Goal: Task Accomplishment & Management: Use online tool/utility

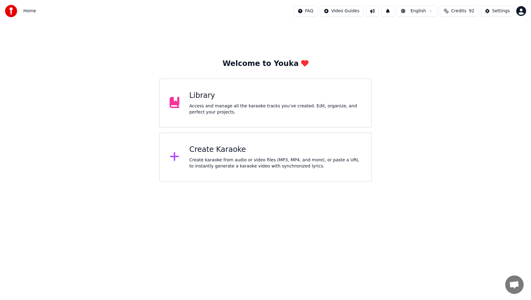
click at [243, 118] on div "Library Access and manage all the karaoke tracks you’ve created. Edit, organize…" at bounding box center [265, 103] width 212 height 49
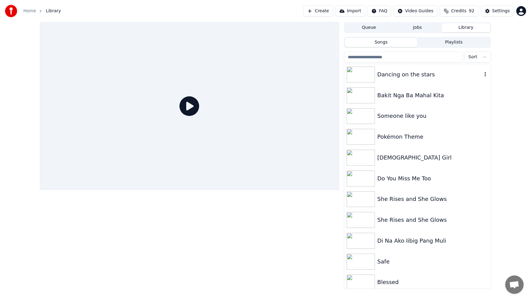
click at [418, 72] on div "Dancing on the stars" at bounding box center [429, 74] width 105 height 9
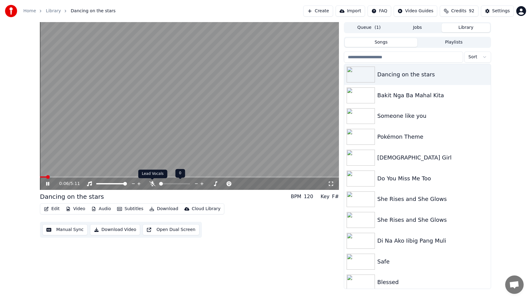
click at [151, 184] on icon at bounding box center [152, 184] width 6 height 5
click at [49, 185] on icon at bounding box center [52, 184] width 14 height 5
click at [46, 183] on icon at bounding box center [48, 184] width 4 height 4
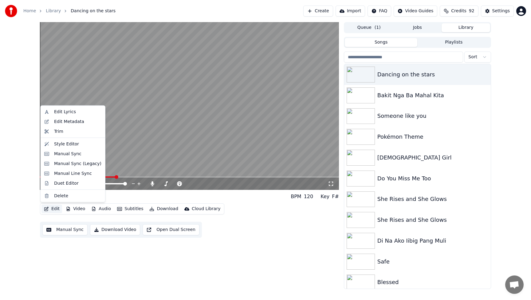
click at [55, 209] on button "Edit" at bounding box center [51, 209] width 21 height 9
click at [63, 156] on div "Manual Sync" at bounding box center [67, 154] width 27 height 6
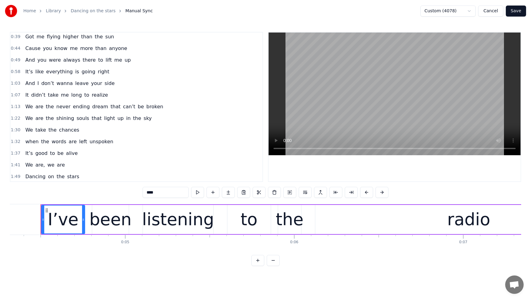
scroll to position [95, 0]
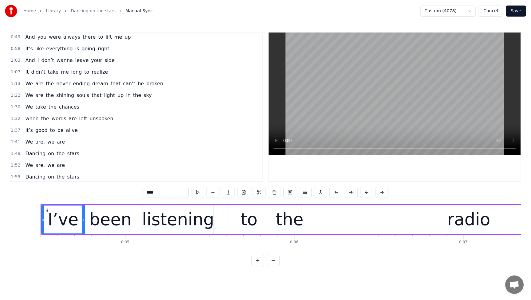
click at [60, 83] on span "never" at bounding box center [63, 83] width 15 height 7
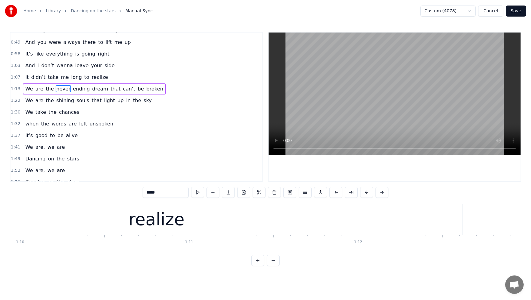
scroll to position [0, 12698]
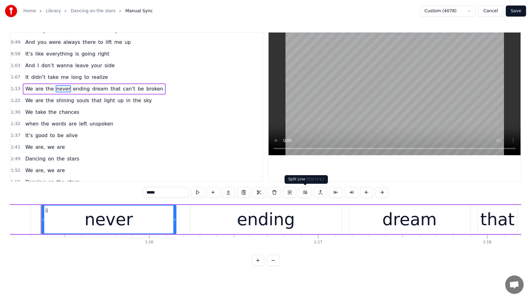
click at [304, 192] on button at bounding box center [305, 192] width 13 height 11
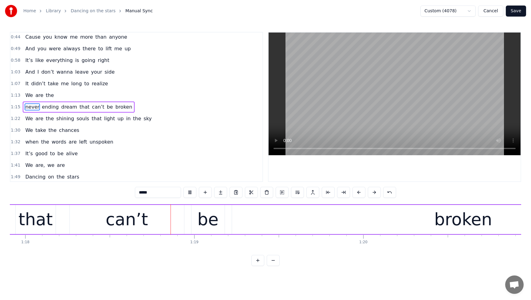
click at [25, 83] on span "It" at bounding box center [27, 83] width 5 height 7
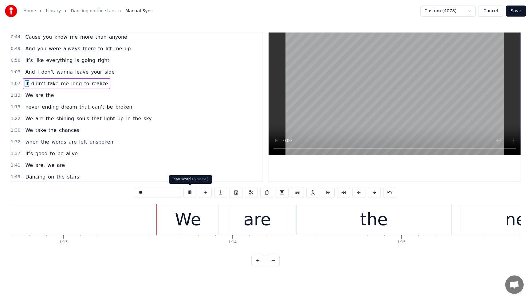
scroll to position [0, 12279]
click at [190, 193] on button at bounding box center [189, 192] width 13 height 11
click at [96, 84] on span "realize" at bounding box center [100, 83] width 18 height 7
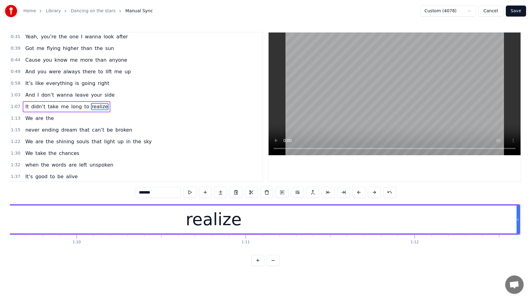
scroll to position [0, 11852]
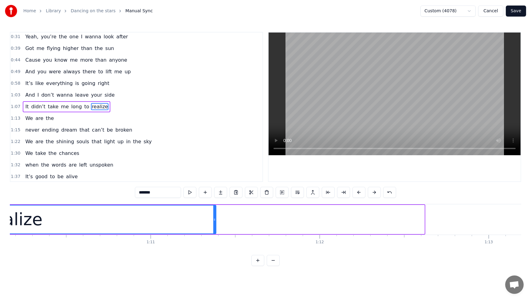
drag, startPoint x: 422, startPoint y: 221, endPoint x: 213, endPoint y: 229, distance: 208.4
click at [213, 229] on div at bounding box center [214, 220] width 2 height 28
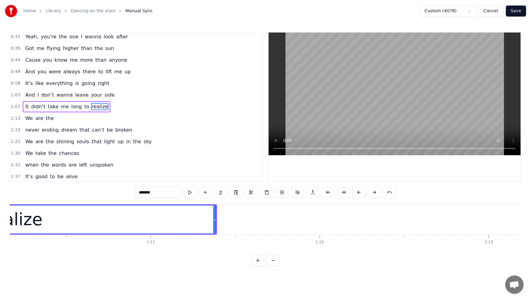
scroll to position [60, 0]
click at [25, 107] on span "It" at bounding box center [27, 106] width 5 height 7
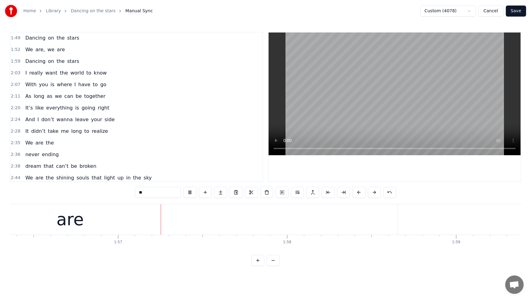
scroll to position [0, 0]
click at [27, 50] on span "We" at bounding box center [29, 49] width 9 height 7
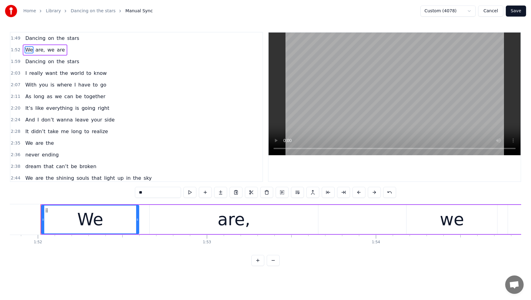
click at [418, 224] on div "we" at bounding box center [451, 219] width 91 height 29
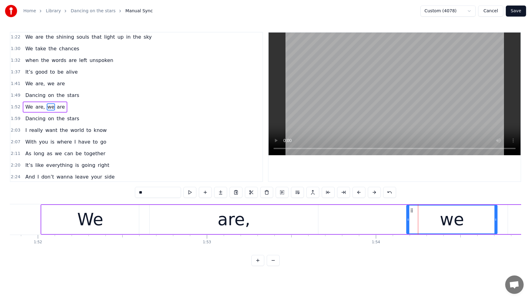
click at [313, 224] on div "are," at bounding box center [234, 219] width 168 height 29
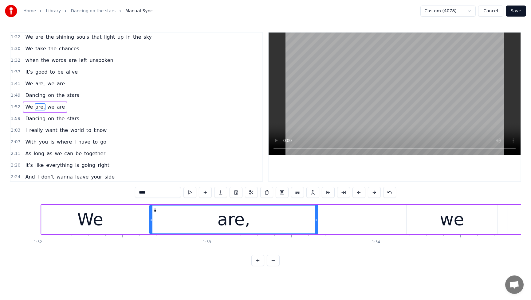
click at [316, 222] on div at bounding box center [316, 220] width 2 height 28
click at [427, 218] on div "we" at bounding box center [451, 219] width 91 height 29
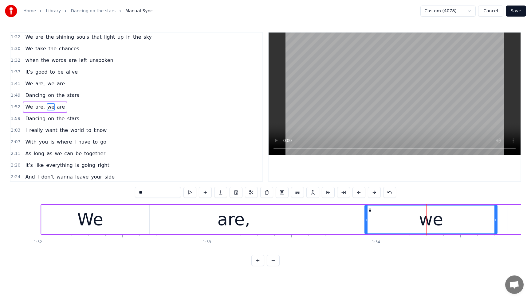
drag, startPoint x: 408, startPoint y: 221, endPoint x: 366, endPoint y: 223, distance: 41.8
click at [366, 223] on div at bounding box center [366, 220] width 2 height 28
click at [28, 96] on span "Dancing" at bounding box center [35, 95] width 21 height 7
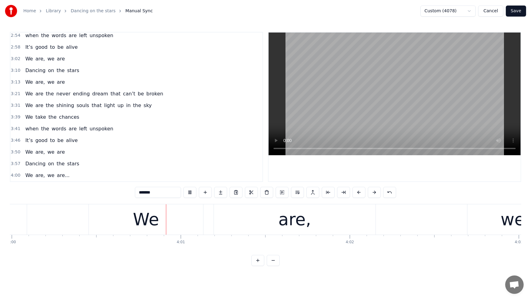
scroll to position [0, 40540]
click at [61, 96] on span "never" at bounding box center [63, 93] width 15 height 7
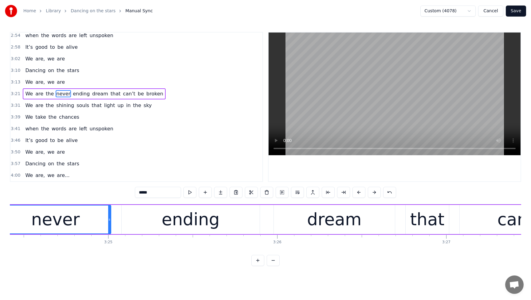
scroll to position [0, 34487]
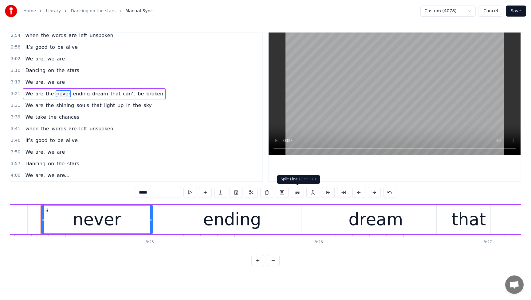
click at [298, 193] on button at bounding box center [297, 192] width 13 height 11
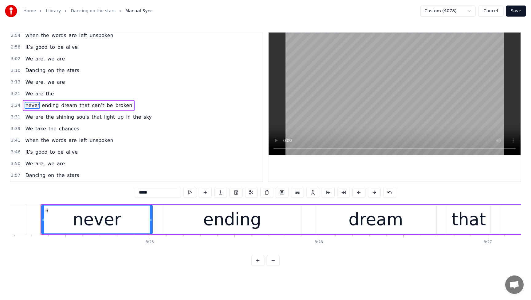
scroll to position [386, 0]
click at [26, 96] on span "We" at bounding box center [29, 95] width 9 height 7
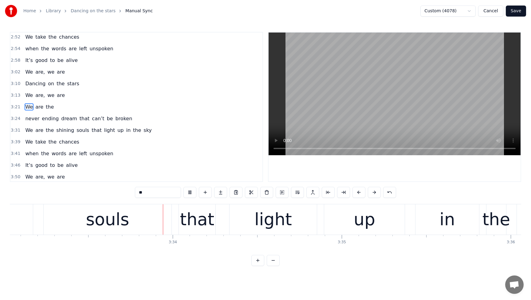
scroll to position [0, 35988]
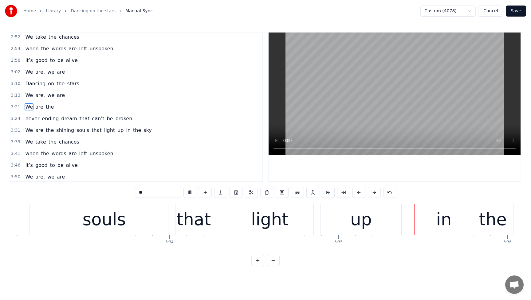
click at [91, 132] on span "that" at bounding box center [96, 130] width 11 height 7
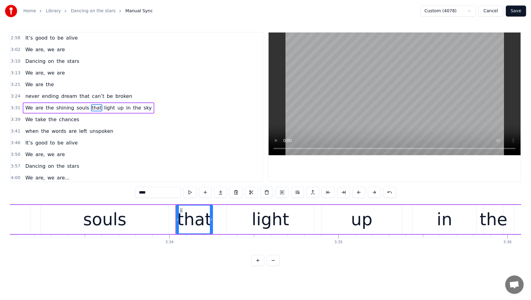
scroll to position [398, 0]
click at [293, 193] on button at bounding box center [297, 192] width 13 height 11
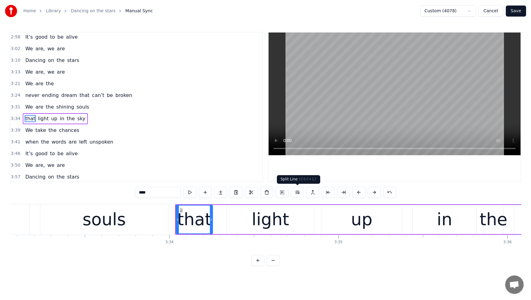
scroll to position [410, 0]
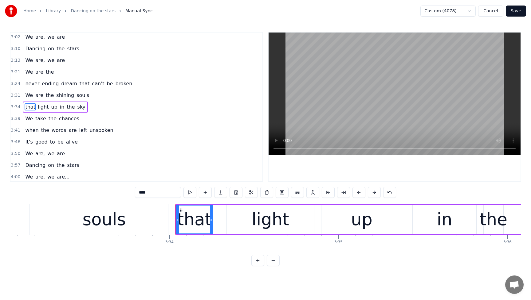
click at [26, 97] on span "We" at bounding box center [29, 95] width 9 height 7
type input "**"
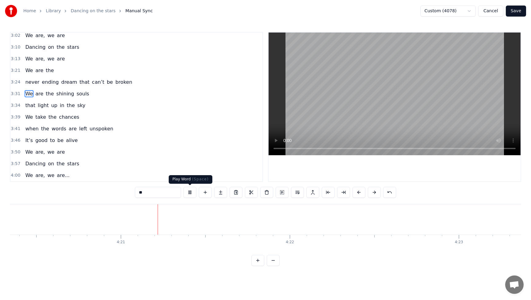
scroll to position [0, 43977]
click at [187, 193] on button at bounding box center [189, 192] width 13 height 11
click at [25, 113] on div "We take the chances" at bounding box center [52, 117] width 59 height 11
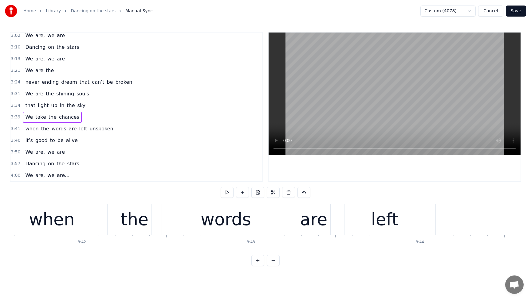
scroll to position [0, 37068]
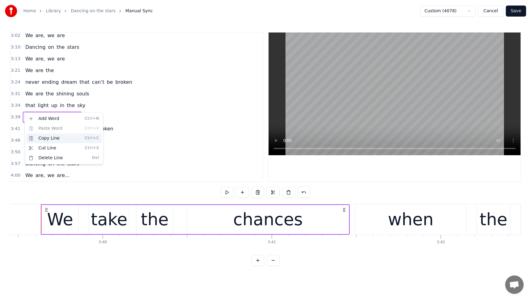
click at [37, 136] on div "Copy Line Ctrl+C" at bounding box center [64, 139] width 76 height 10
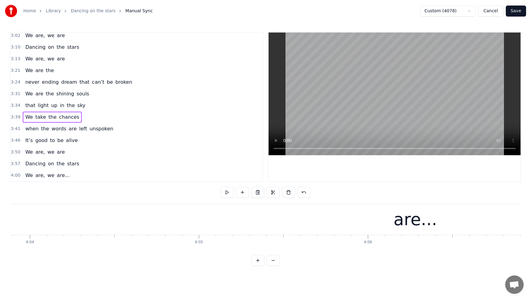
scroll to position [0, 41938]
click at [61, 178] on span "are..." at bounding box center [63, 175] width 14 height 7
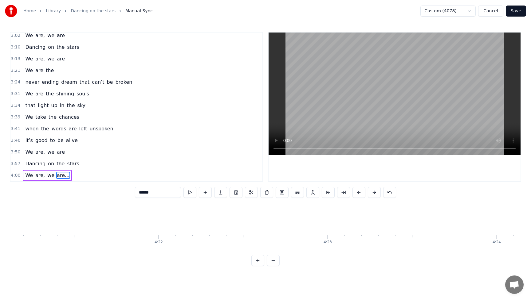
scroll to position [0, 44185]
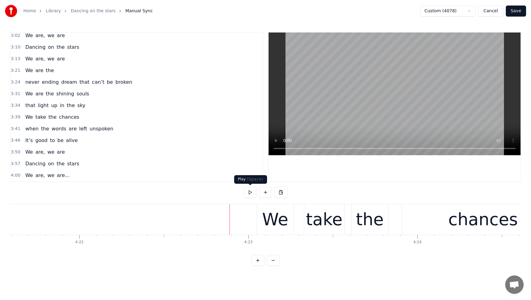
click at [250, 194] on button at bounding box center [250, 192] width 13 height 11
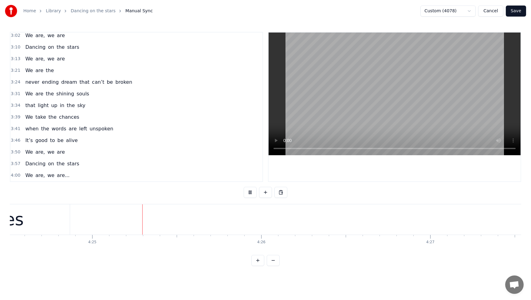
scroll to position [0, 44679]
click at [249, 192] on button at bounding box center [250, 192] width 13 height 11
click at [24, 125] on div "when the words are left unspoken" at bounding box center [69, 128] width 93 height 11
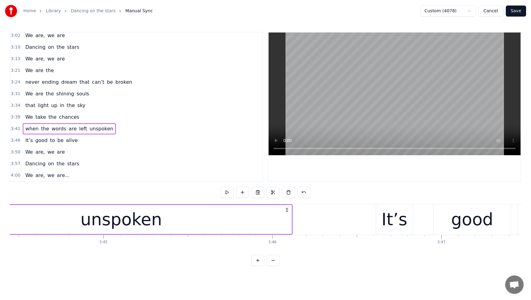
scroll to position [0, 37382]
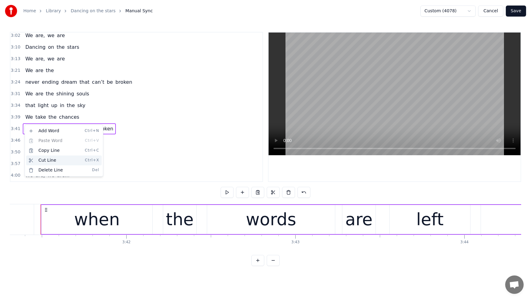
click at [42, 159] on div "Cut Line Ctrl+X" at bounding box center [64, 161] width 76 height 10
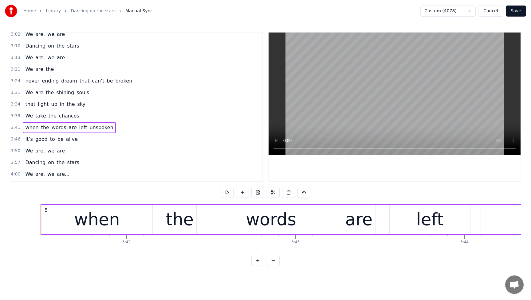
click at [60, 175] on span "are..." at bounding box center [63, 174] width 14 height 7
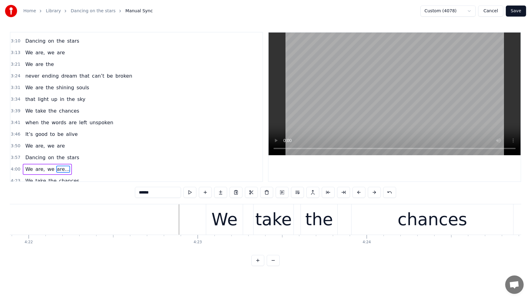
scroll to position [0, 44378]
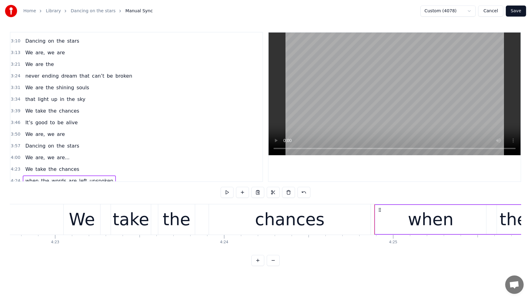
scroll to position [423, 0]
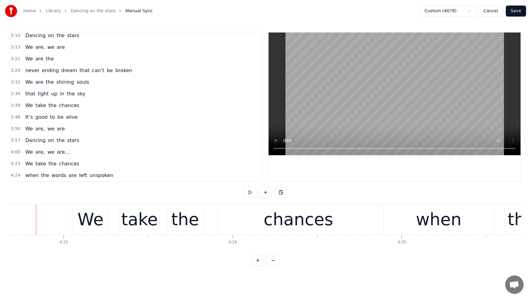
scroll to position [0, 44365]
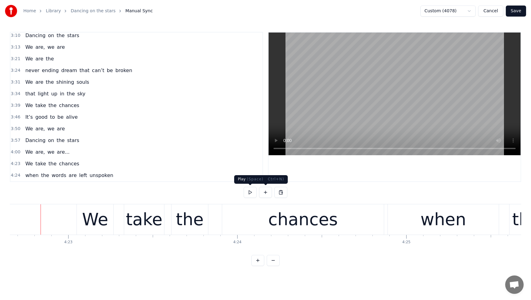
click at [247, 192] on button at bounding box center [250, 192] width 13 height 11
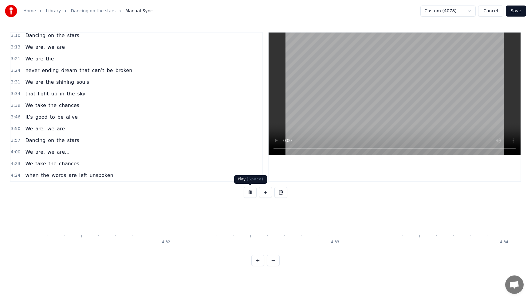
scroll to position [0, 45789]
click at [250, 193] on button at bounding box center [250, 192] width 13 height 11
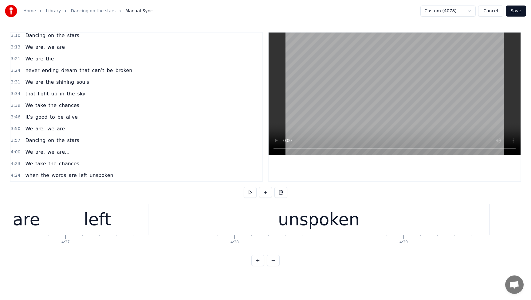
scroll to position [0, 45028]
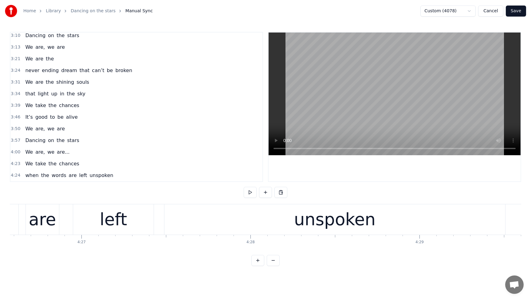
click at [25, 113] on div "It’s good to be alive" at bounding box center [51, 117] width 57 height 11
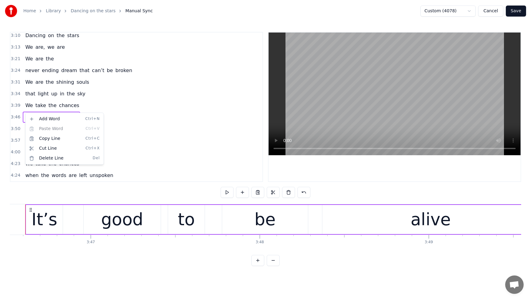
scroll to position [0, 38247]
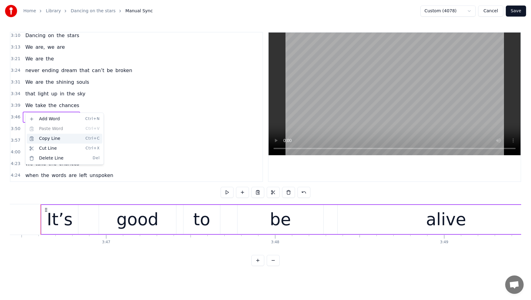
click at [43, 140] on div "Copy Line Ctrl+C" at bounding box center [65, 139] width 76 height 10
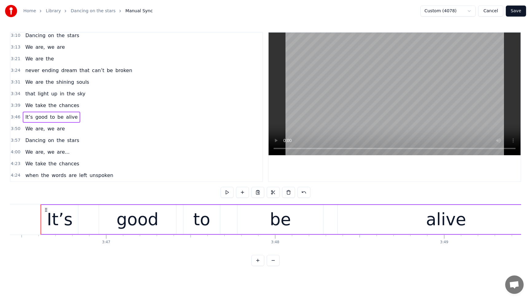
click at [98, 176] on span "unspoken" at bounding box center [101, 175] width 25 height 7
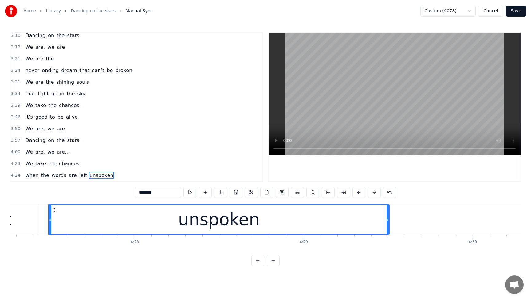
scroll to position [0, 45151]
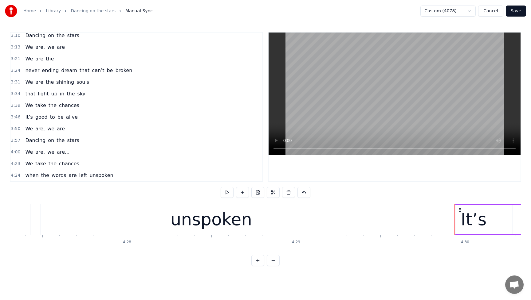
click at [25, 124] on div "We are, we are" at bounding box center [45, 128] width 45 height 11
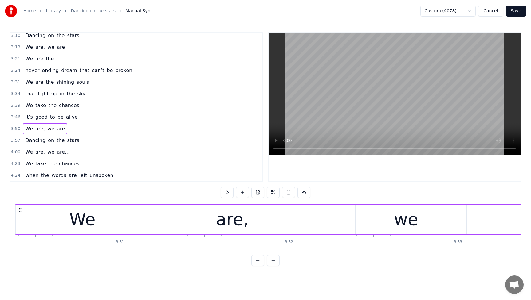
scroll to position [0, 38883]
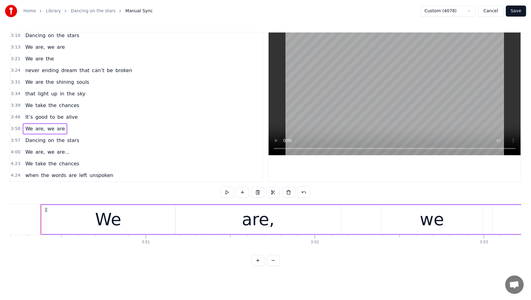
click at [92, 174] on span "unspoken" at bounding box center [101, 175] width 25 height 7
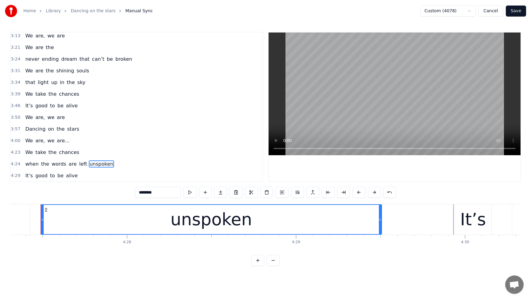
scroll to position [435, 0]
click at [68, 178] on span "alive" at bounding box center [71, 175] width 13 height 7
type input "*****"
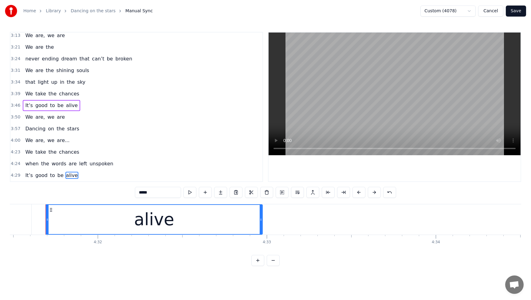
scroll to position [0, 45861]
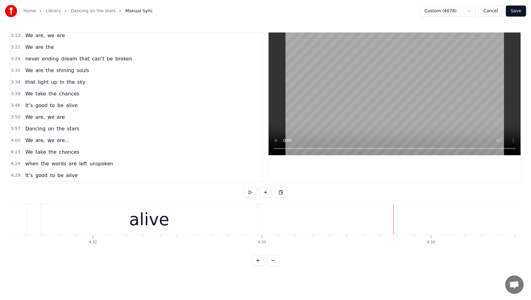
click at [26, 152] on span "We" at bounding box center [29, 152] width 9 height 7
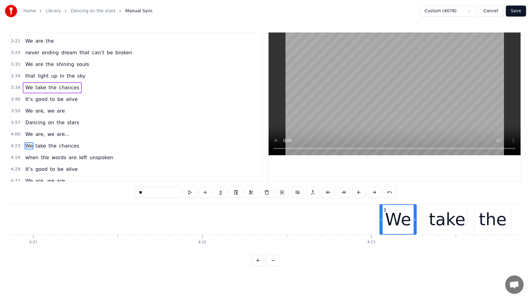
scroll to position [0, 44401]
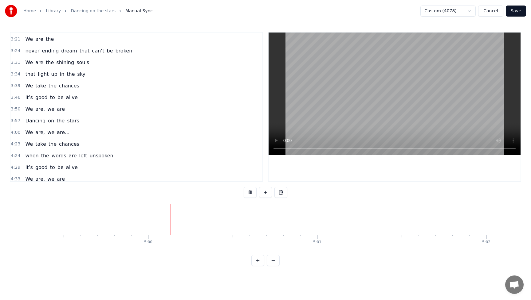
scroll to position [0, 50542]
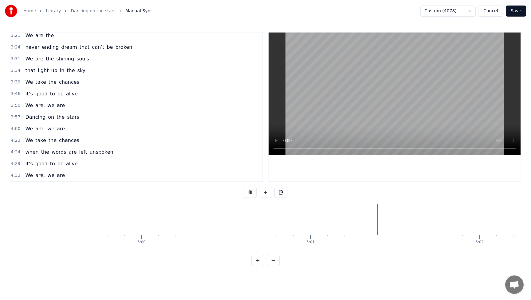
click at [59, 176] on span "are" at bounding box center [60, 175] width 9 height 7
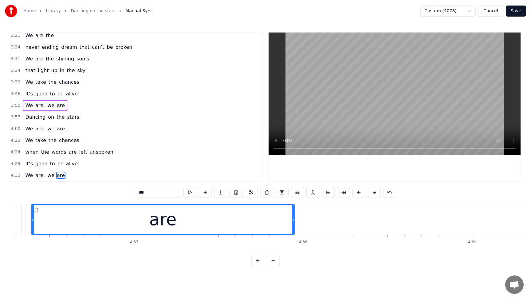
scroll to position [0, 46655]
click at [23, 113] on div "Dancing on the stars" at bounding box center [52, 117] width 59 height 11
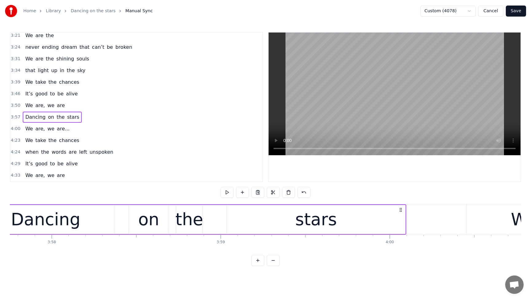
scroll to position [0, 40094]
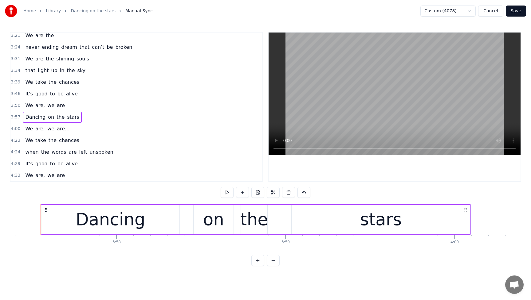
click at [62, 176] on div "We are, we are" at bounding box center [45, 175] width 45 height 11
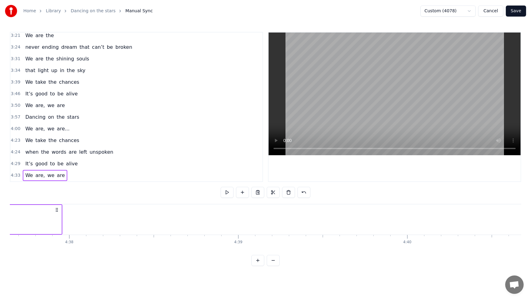
scroll to position [0, 46819]
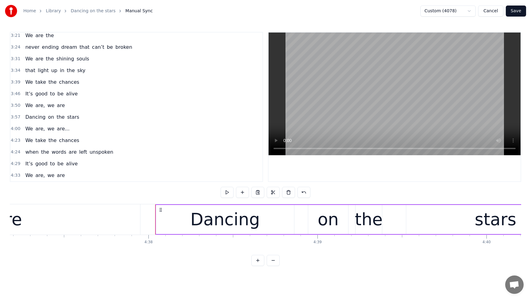
click at [27, 193] on div "0:04 I’ve been listening to the radio 0:08 I sing along to every song I know 0:…" at bounding box center [265, 149] width 511 height 234
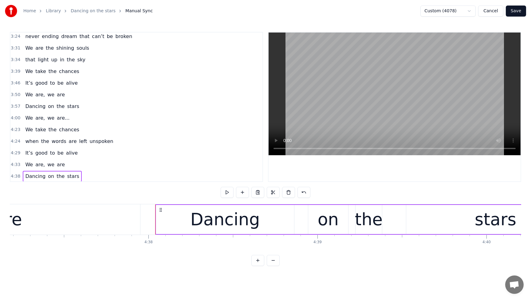
scroll to position [458, 0]
click at [28, 161] on span "We" at bounding box center [29, 163] width 9 height 7
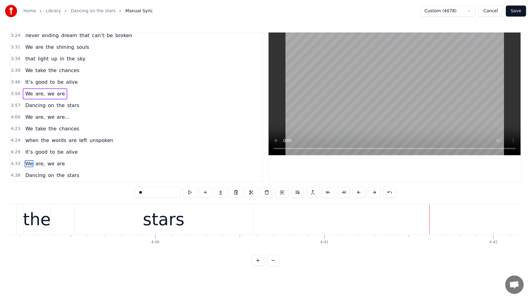
click at [25, 171] on div "Dancing on the stars" at bounding box center [52, 175] width 59 height 11
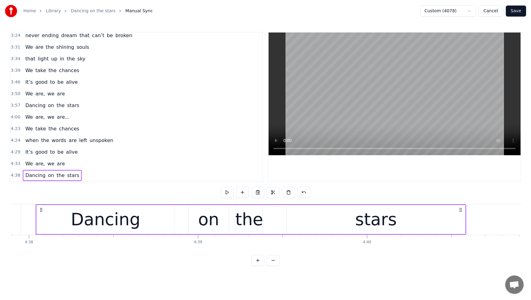
scroll to position [0, 46933]
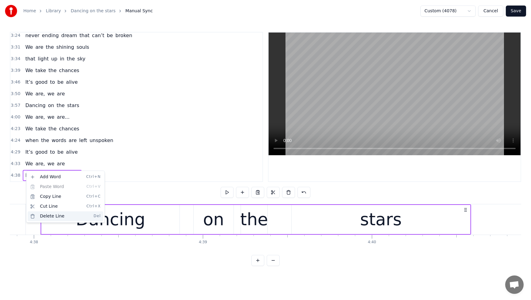
click at [44, 214] on div "Delete Line Del" at bounding box center [66, 217] width 76 height 10
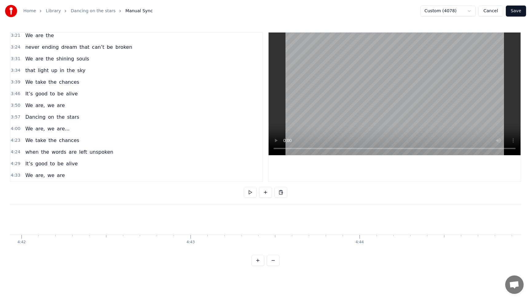
scroll to position [0, 47700]
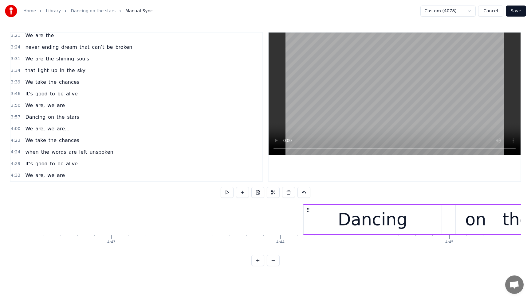
scroll to position [458, 0]
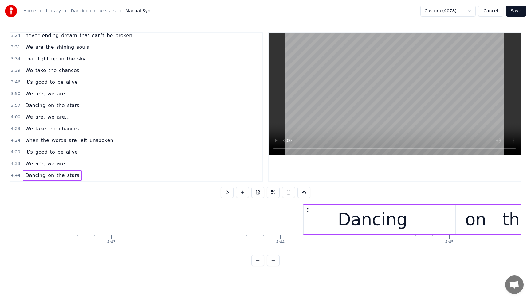
click at [28, 164] on span "We" at bounding box center [29, 163] width 9 height 7
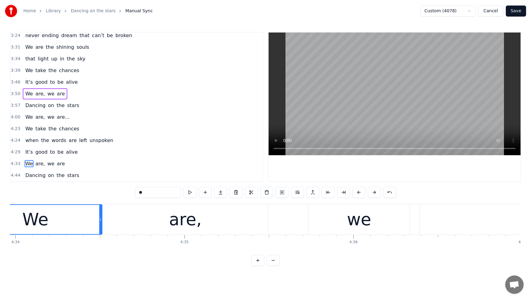
scroll to position [0, 46204]
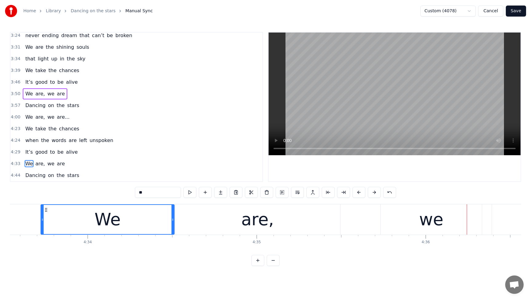
click at [219, 216] on div "are," at bounding box center [257, 220] width 165 height 30
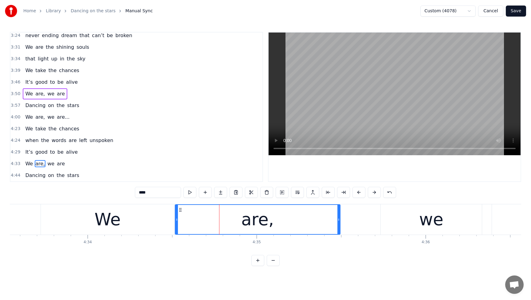
click at [136, 220] on div "We" at bounding box center [107, 220] width 133 height 30
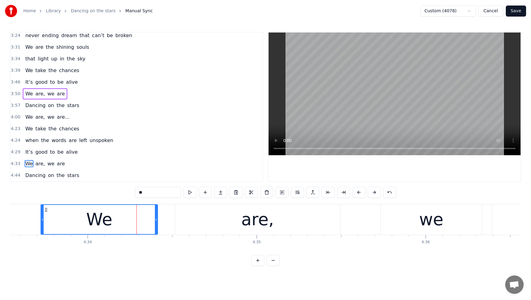
drag, startPoint x: 170, startPoint y: 221, endPoint x: 157, endPoint y: 221, distance: 13.2
click at [157, 221] on icon at bounding box center [156, 219] width 2 height 5
click at [206, 220] on div "are," at bounding box center [257, 220] width 165 height 30
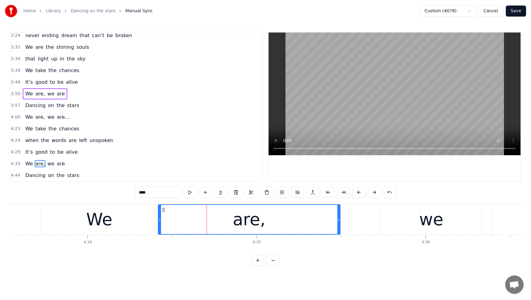
drag, startPoint x: 175, startPoint y: 219, endPoint x: 158, endPoint y: 220, distance: 16.9
click at [158, 220] on icon at bounding box center [159, 219] width 2 height 5
click at [25, 163] on span "We" at bounding box center [29, 163] width 9 height 7
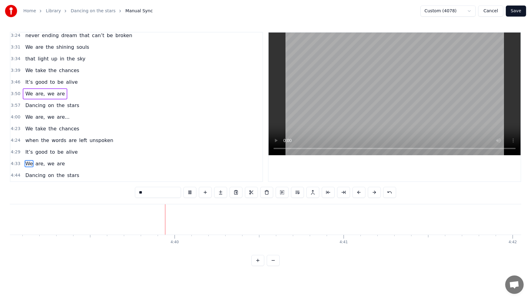
scroll to position [0, 47143]
click at [60, 163] on span "are" at bounding box center [60, 163] width 9 height 7
type input "***"
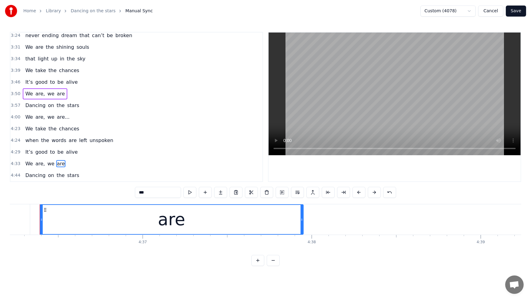
scroll to position [0, 46655]
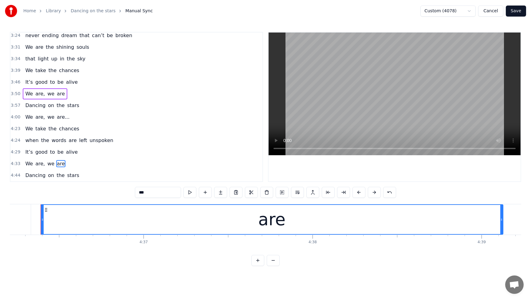
drag, startPoint x: 302, startPoint y: 220, endPoint x: 501, endPoint y: 224, distance: 198.7
click at [501, 224] on div at bounding box center [501, 219] width 2 height 29
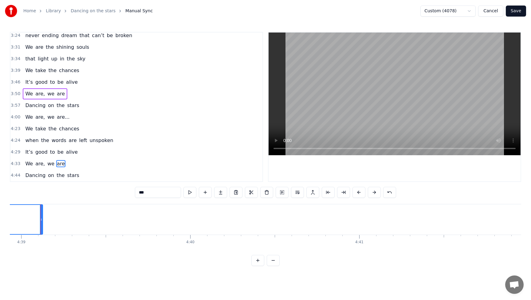
click at [33, 162] on div "We are, we are" at bounding box center [45, 163] width 45 height 11
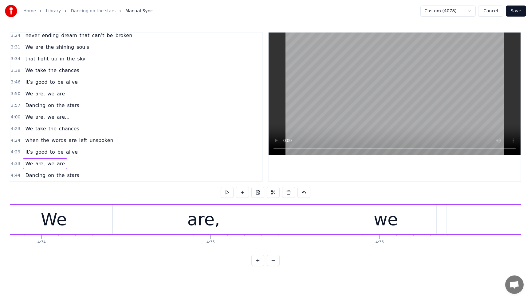
click at [29, 163] on span "We" at bounding box center [29, 163] width 9 height 7
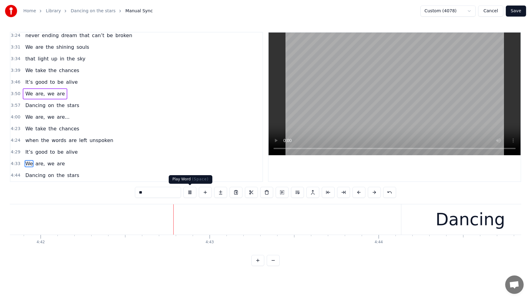
scroll to position [0, 47611]
click at [188, 192] on button at bounding box center [189, 192] width 13 height 11
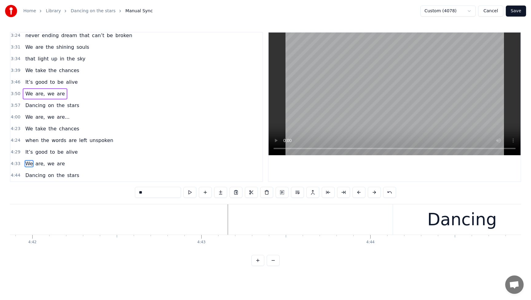
click at [463, 224] on div "Dancing" at bounding box center [461, 219] width 69 height 25
type input "*******"
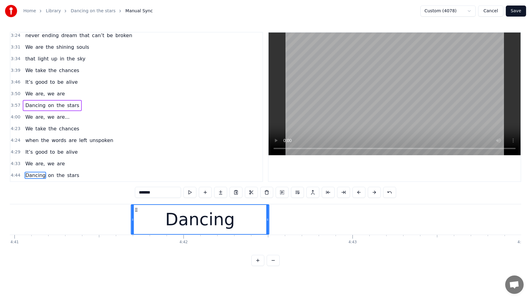
scroll to position [0, 47458]
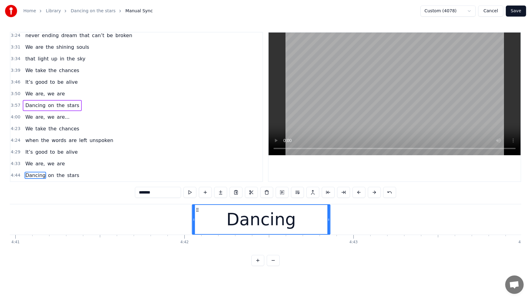
drag, startPoint x: 397, startPoint y: 211, endPoint x: 197, endPoint y: 226, distance: 201.4
click at [197, 226] on div "Dancing" at bounding box center [260, 219] width 137 height 29
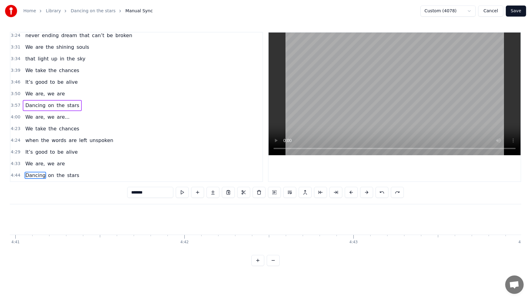
click at [28, 171] on div "Dancing on the stars" at bounding box center [52, 175] width 59 height 11
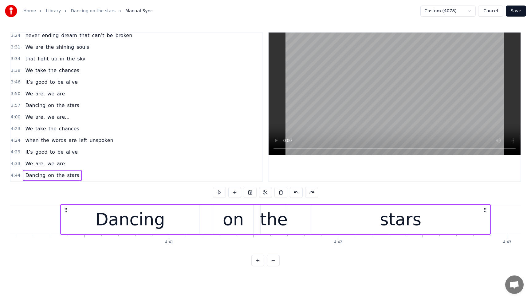
scroll to position [0, 47299]
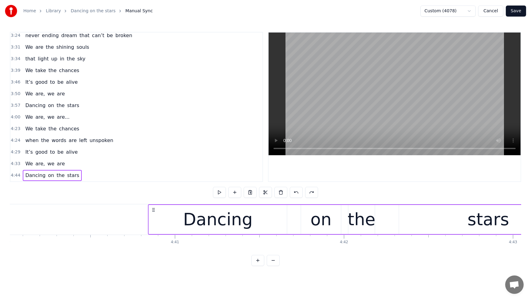
drag, startPoint x: 273, startPoint y: 210, endPoint x: 147, endPoint y: 224, distance: 126.7
click at [153, 224] on div "Dancing on the stars" at bounding box center [363, 220] width 430 height 30
click at [26, 165] on span "We" at bounding box center [29, 163] width 9 height 7
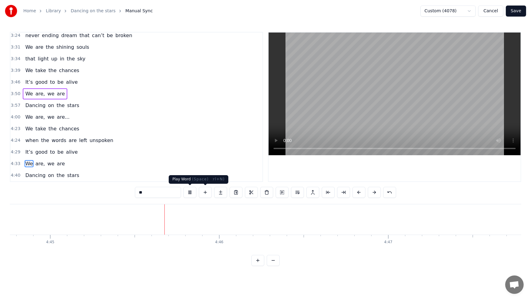
scroll to position [0, 48099]
click at [190, 193] on button at bounding box center [189, 192] width 13 height 11
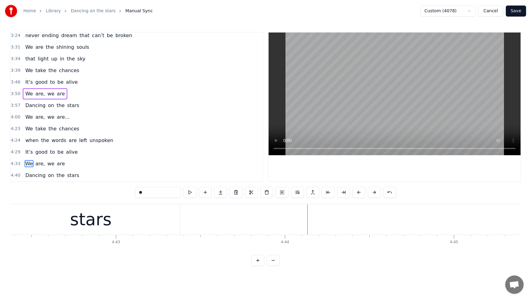
scroll to position [0, 47680]
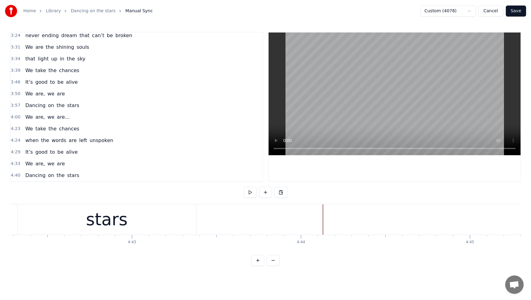
click at [26, 160] on div "We are, we are" at bounding box center [45, 163] width 45 height 11
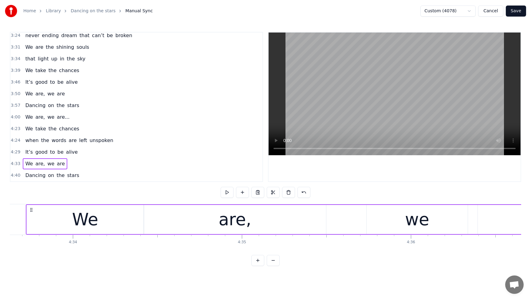
scroll to position [0, 46204]
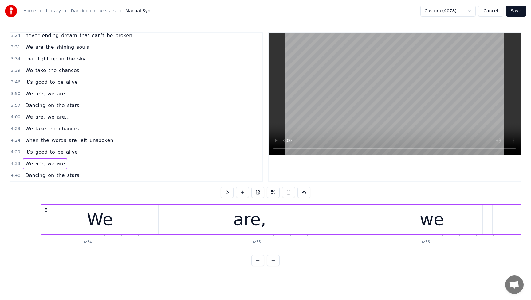
click at [69, 177] on span "stars" at bounding box center [72, 175] width 13 height 7
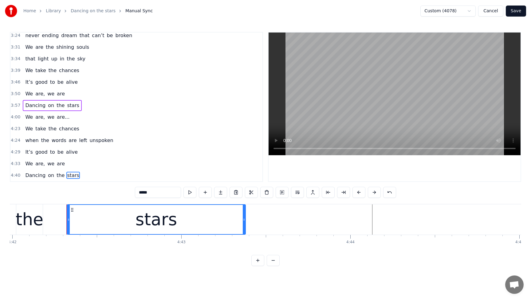
scroll to position [0, 47656]
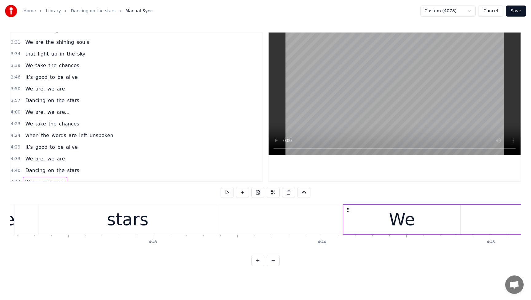
scroll to position [470, 0]
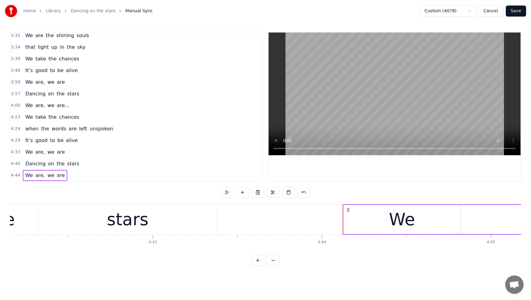
click at [25, 160] on div "Dancing on the stars" at bounding box center [52, 163] width 59 height 11
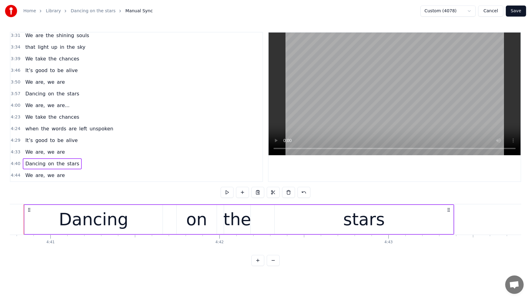
scroll to position [0, 47406]
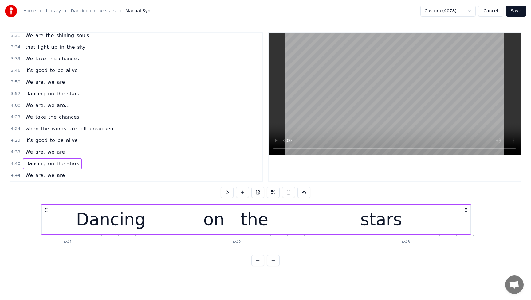
click at [58, 176] on span "are" at bounding box center [60, 175] width 9 height 7
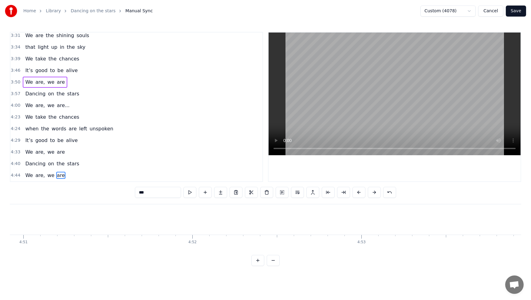
scroll to position [0, 49266]
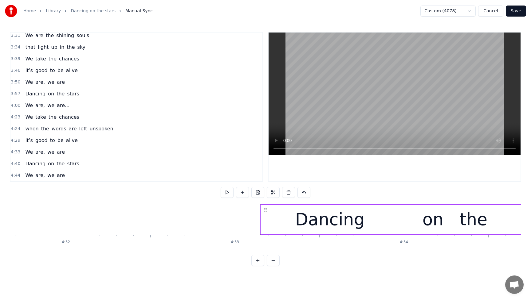
click at [27, 142] on span "It’s" at bounding box center [29, 140] width 9 height 7
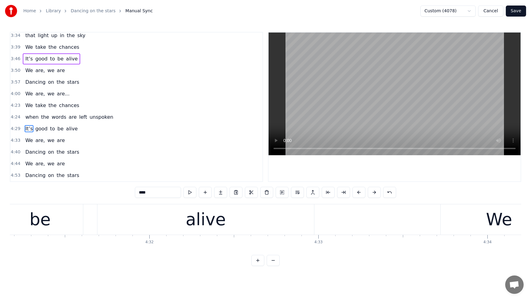
scroll to position [0, 45565]
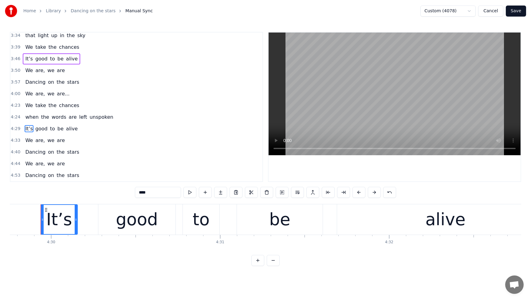
click at [28, 104] on span "We" at bounding box center [29, 105] width 9 height 7
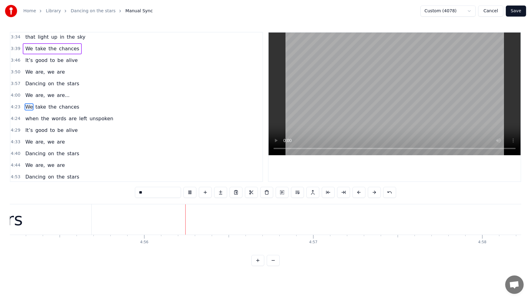
scroll to position [0, 49922]
click at [73, 177] on span "stars" at bounding box center [72, 177] width 13 height 7
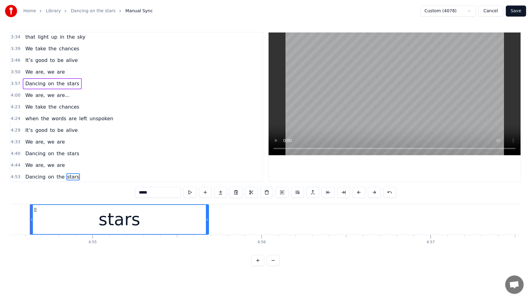
scroll to position [0, 49735]
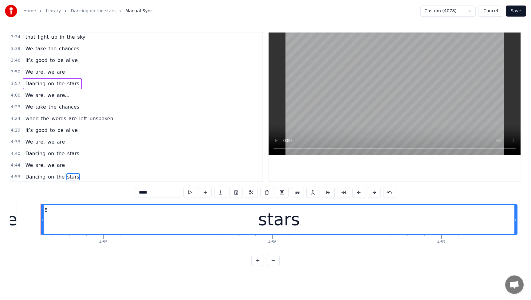
drag, startPoint x: 217, startPoint y: 221, endPoint x: 515, endPoint y: 222, distance: 297.6
click at [515, 222] on icon at bounding box center [515, 219] width 2 height 5
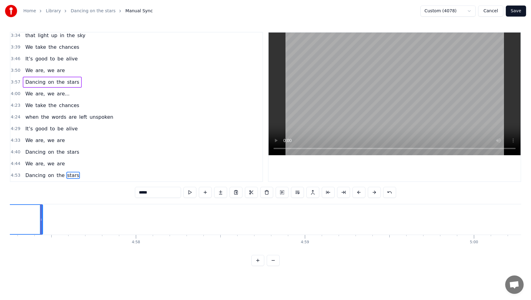
click at [30, 175] on span "Dancing" at bounding box center [35, 175] width 21 height 7
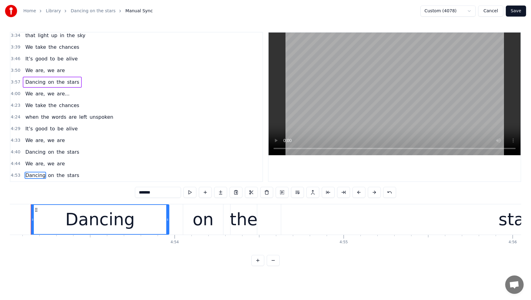
scroll to position [0, 49485]
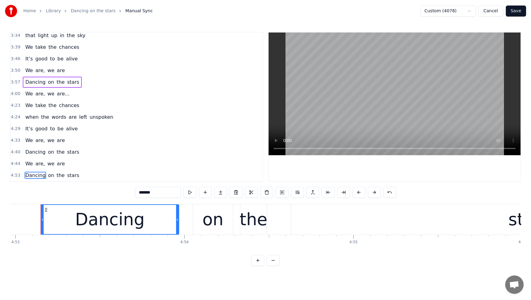
click at [27, 164] on span "We" at bounding box center [29, 163] width 9 height 7
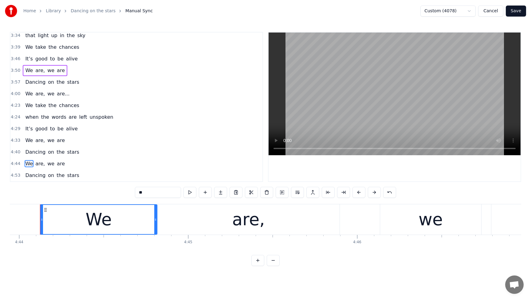
scroll to position [0, 47961]
click at [32, 151] on span "Dancing" at bounding box center [35, 152] width 21 height 7
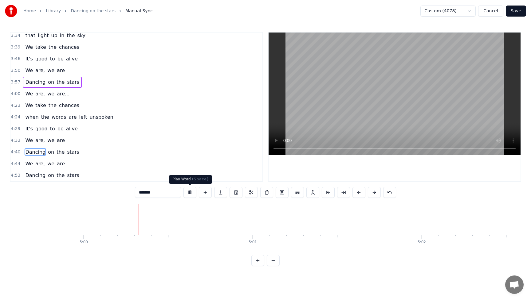
scroll to position [0, 50602]
click at [193, 191] on button at bounding box center [189, 192] width 13 height 11
click at [72, 179] on span "stars" at bounding box center [72, 175] width 13 height 7
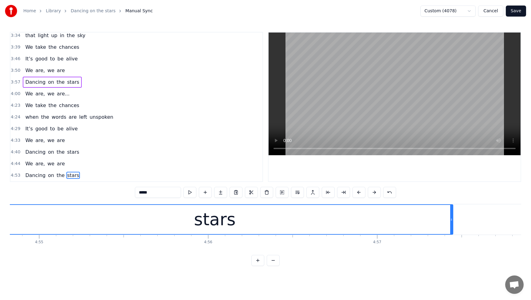
scroll to position [0, 49735]
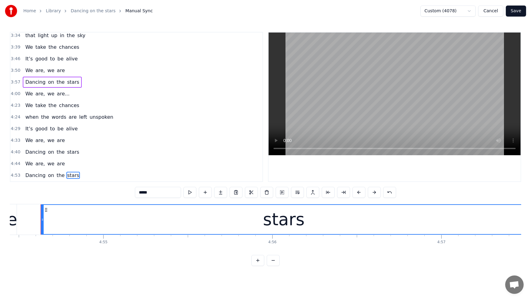
drag, startPoint x: 516, startPoint y: 221, endPoint x: 525, endPoint y: 219, distance: 9.6
click at [525, 219] on div "Home Library Dancing on the stars Manual Sync Custom (4078) Cancel Save 0:04 I’…" at bounding box center [265, 133] width 531 height 266
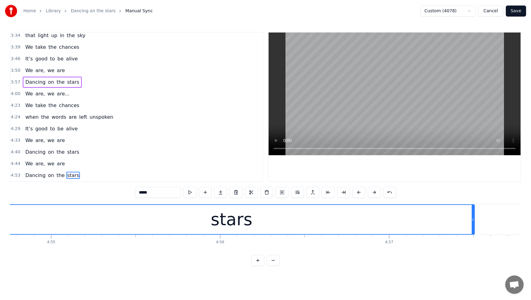
scroll to position [0, 49914]
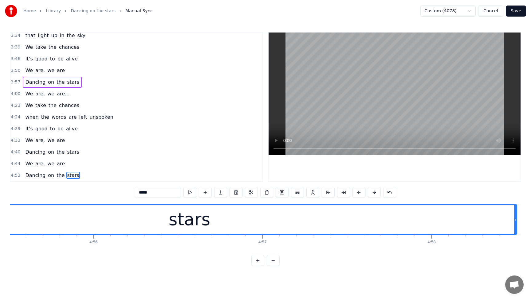
drag, startPoint x: 345, startPoint y: 221, endPoint x: 514, endPoint y: 221, distance: 168.9
click at [514, 221] on icon at bounding box center [515, 219] width 2 height 5
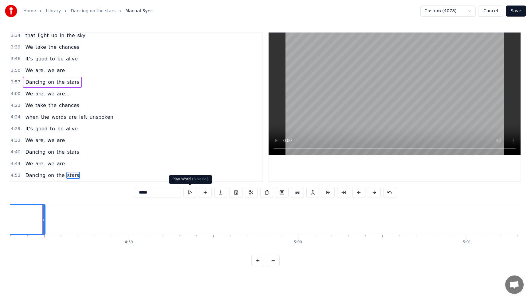
scroll to position [0, 50387]
click at [29, 176] on span "Dancing" at bounding box center [35, 175] width 21 height 7
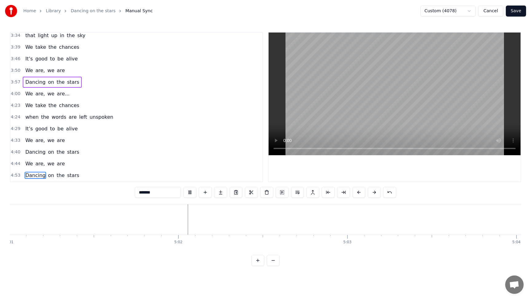
scroll to position [0, 50891]
click at [71, 176] on span "stars" at bounding box center [72, 175] width 13 height 7
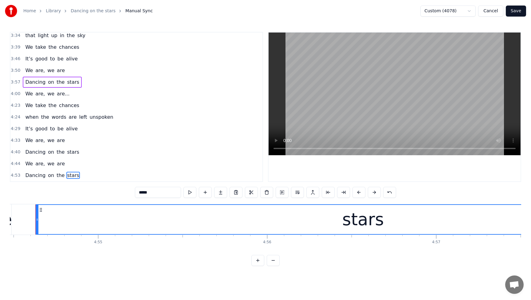
scroll to position [0, 49735]
click at [166, 194] on input "*****" at bounding box center [158, 192] width 46 height 11
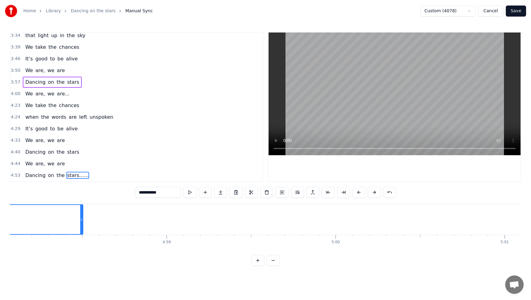
scroll to position [0, 50190]
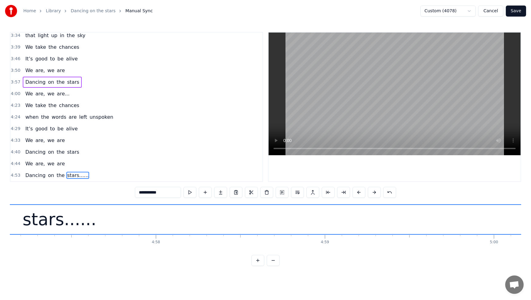
drag, startPoint x: 239, startPoint y: 221, endPoint x: 530, endPoint y: 224, distance: 291.2
click at [530, 224] on div "Home Library Dancing on the stars Manual Sync Custom (4078) Cancel Save 0:04 I’…" at bounding box center [265, 133] width 531 height 266
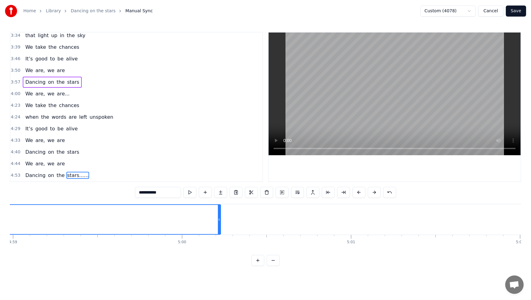
scroll to position [0, 50581]
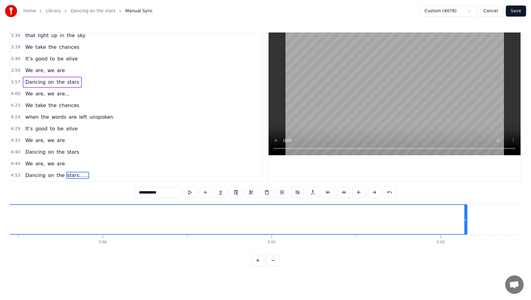
drag, startPoint x: 140, startPoint y: 220, endPoint x: 469, endPoint y: 224, distance: 328.9
click at [467, 224] on div at bounding box center [465, 219] width 2 height 29
click at [30, 176] on span "Dancing" at bounding box center [35, 175] width 21 height 7
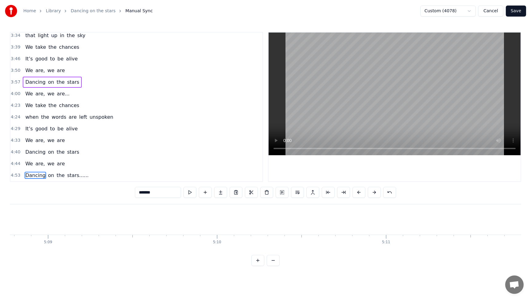
scroll to position [0, 52156]
click at [70, 174] on span "stars......" at bounding box center [77, 175] width 23 height 7
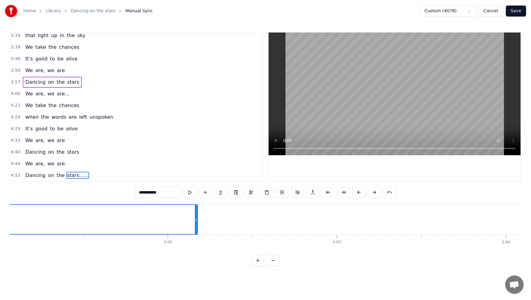
scroll to position [0, 50869]
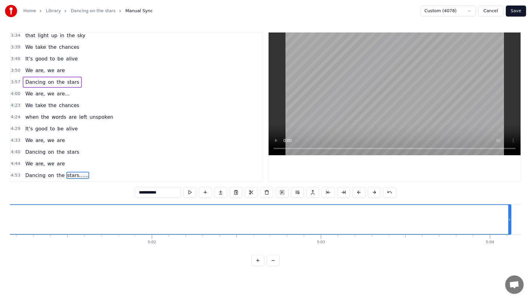
drag, startPoint x: 181, startPoint y: 221, endPoint x: 511, endPoint y: 222, distance: 329.8
click at [510, 222] on icon at bounding box center [509, 219] width 2 height 5
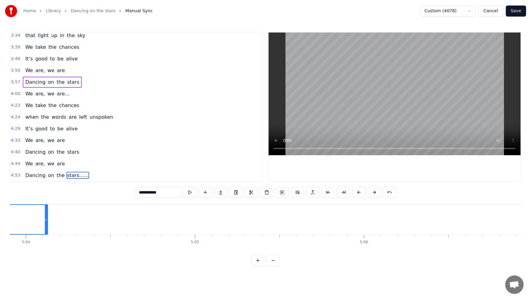
scroll to position [0, 51339]
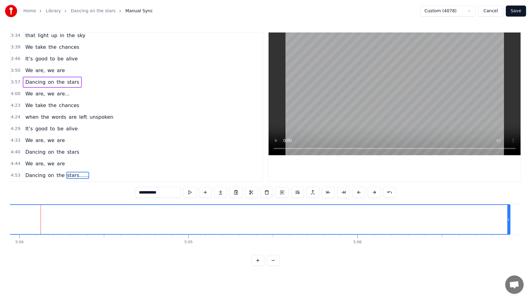
drag, startPoint x: 38, startPoint y: 220, endPoint x: 509, endPoint y: 210, distance: 470.3
click at [509, 210] on div at bounding box center [508, 219] width 2 height 29
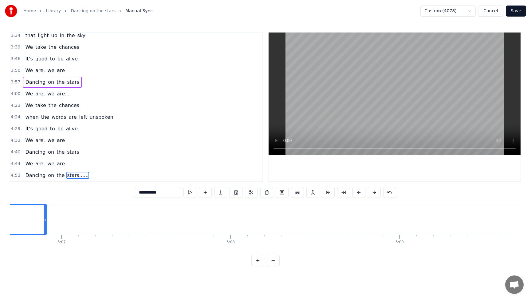
scroll to position [0, 51807]
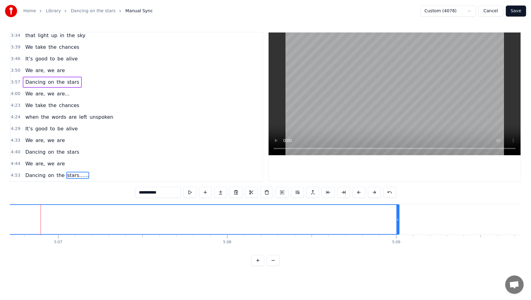
drag, startPoint x: 42, startPoint y: 221, endPoint x: 392, endPoint y: 222, distance: 350.4
click at [398, 222] on icon at bounding box center [397, 219] width 2 height 5
click at [31, 178] on span "Dancing" at bounding box center [35, 175] width 21 height 7
type input "*******"
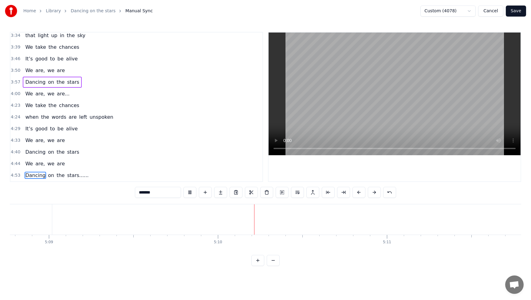
scroll to position [0, 52155]
click at [513, 13] on button "Save" at bounding box center [516, 11] width 20 height 11
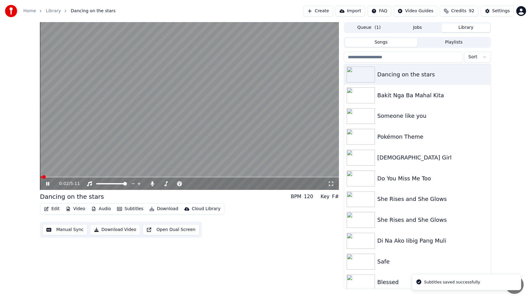
click at [74, 210] on button "Video" at bounding box center [75, 209] width 24 height 9
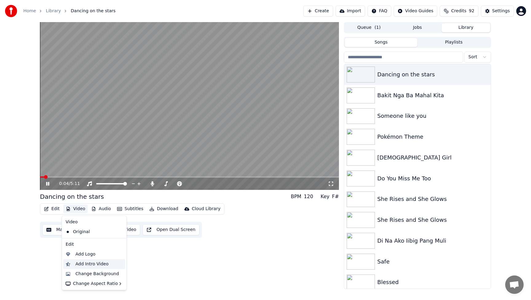
click at [84, 262] on div "Add Intro Video" at bounding box center [92, 264] width 33 height 6
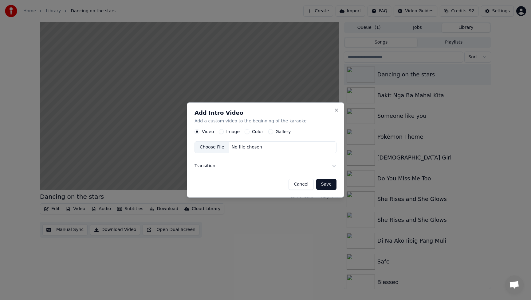
click at [221, 132] on button "Image" at bounding box center [221, 131] width 5 height 5
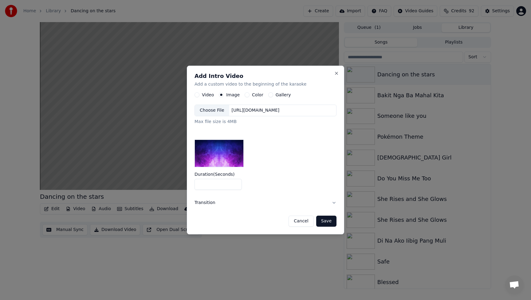
click at [208, 111] on div "Choose File" at bounding box center [212, 110] width 34 height 11
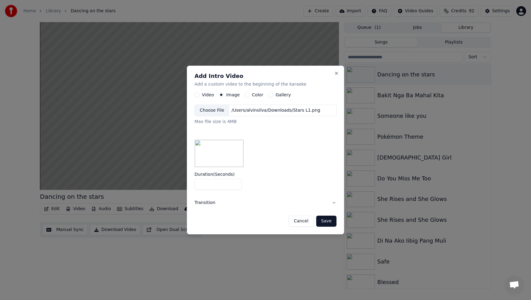
click at [326, 223] on button "Save" at bounding box center [326, 221] width 20 height 11
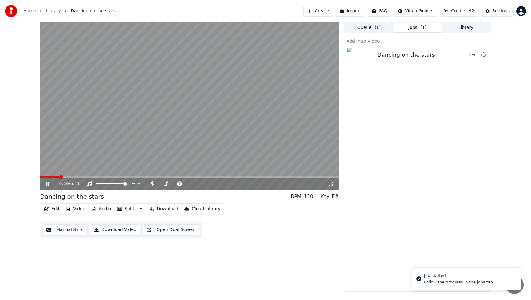
click at [49, 184] on icon at bounding box center [47, 184] width 3 height 4
click at [470, 56] on button "Play" at bounding box center [468, 54] width 19 height 11
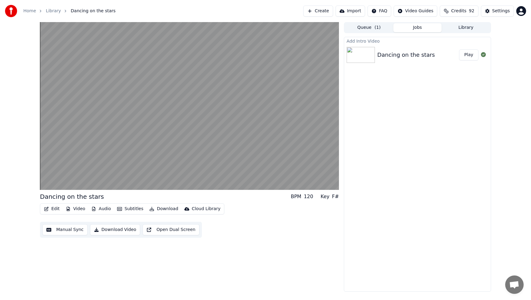
click at [120, 231] on button "Download Video" at bounding box center [115, 229] width 50 height 11
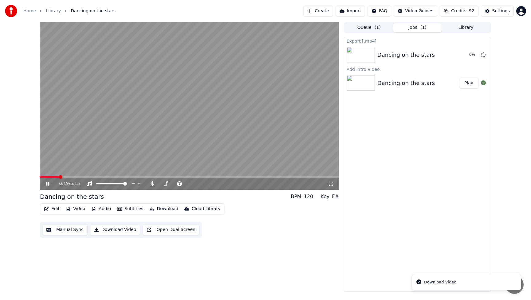
click at [49, 184] on icon at bounding box center [47, 184] width 3 height 4
click at [286, 250] on div "0:20 / 5:15 Dancing on the stars BPM 120 Key F# Edit Video Audio Subtitles Down…" at bounding box center [189, 157] width 299 height 270
click at [52, 209] on button "Edit" at bounding box center [51, 209] width 21 height 9
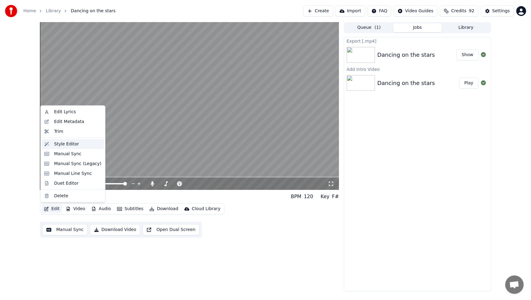
click at [68, 146] on div "Style Editor" at bounding box center [66, 144] width 25 height 6
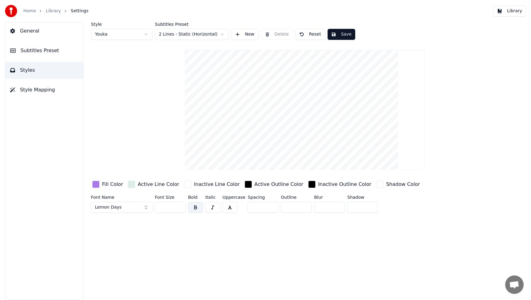
click at [96, 185] on div "button" at bounding box center [95, 184] width 7 height 7
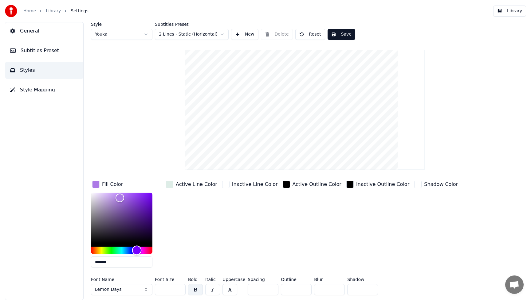
click at [108, 250] on div "Hue" at bounding box center [121, 250] width 61 height 7
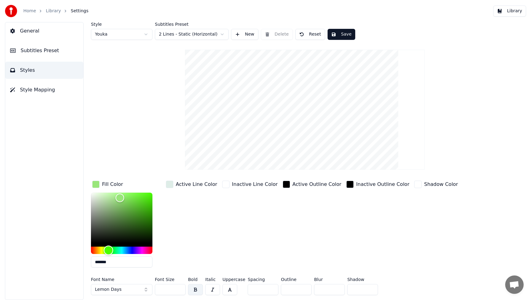
type input "*******"
click at [110, 250] on div "Hue" at bounding box center [109, 251] width 10 height 10
click at [191, 244] on div "Active Line Color" at bounding box center [192, 226] width 54 height 93
click at [144, 290] on button "Lemon Days" at bounding box center [121, 289] width 61 height 11
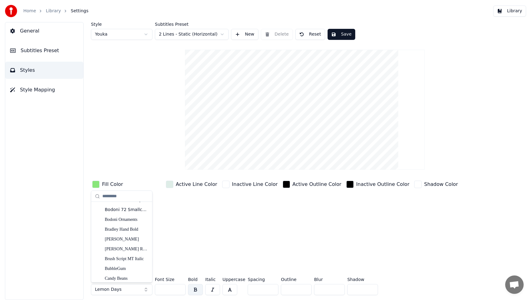
scroll to position [1152, 0]
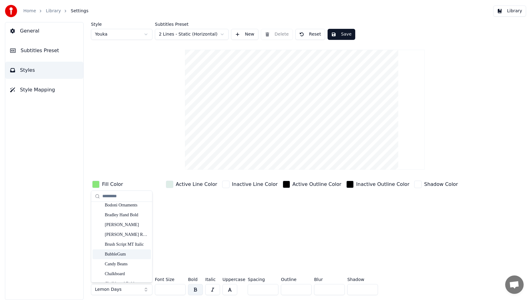
click at [125, 256] on div "BubbleGum" at bounding box center [127, 255] width 44 height 6
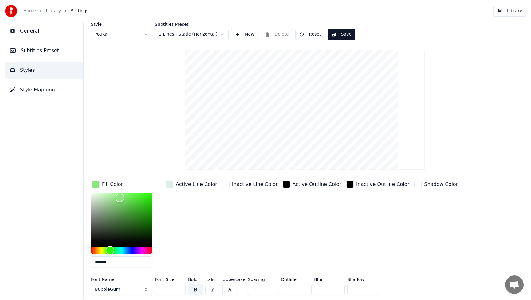
click at [145, 289] on button "BubbleGum" at bounding box center [121, 289] width 61 height 11
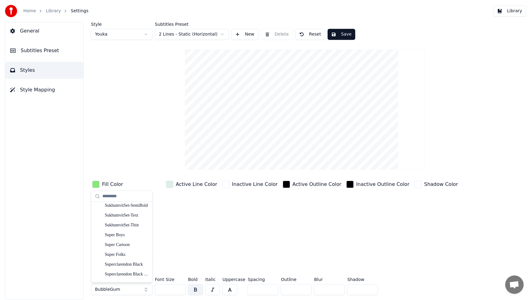
scroll to position [6477, 0]
click at [129, 246] on div "Super Boys" at bounding box center [127, 243] width 44 height 6
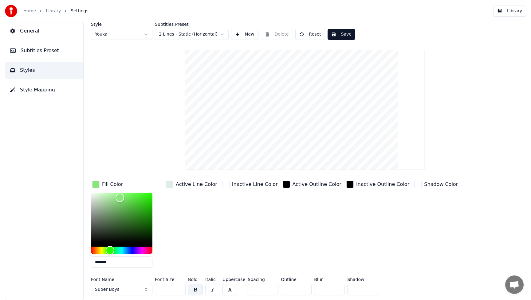
click at [143, 290] on button "Super Boys" at bounding box center [121, 289] width 61 height 11
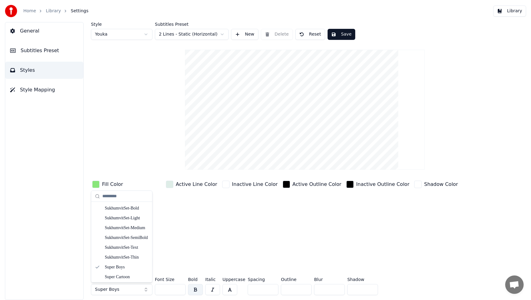
scroll to position [6481, 0]
click at [128, 261] on div "Super Folks" at bounding box center [127, 259] width 44 height 6
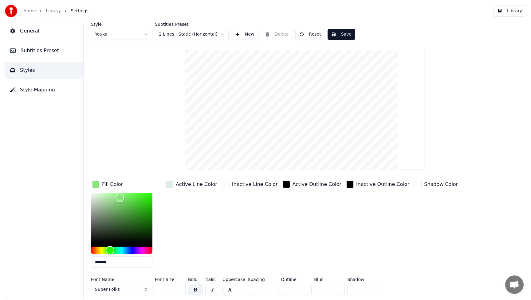
click at [146, 291] on button "Super Folks" at bounding box center [121, 289] width 61 height 11
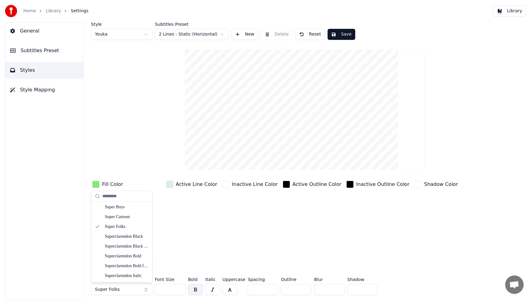
scroll to position [6486, 0]
click at [129, 248] on div "Super Cartoon" at bounding box center [127, 245] width 44 height 6
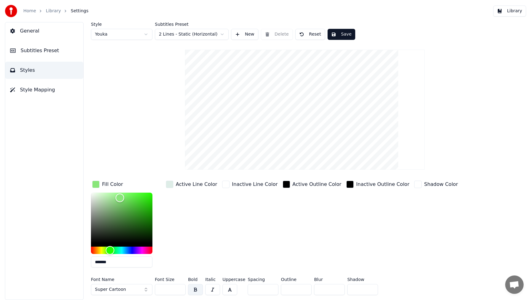
click at [147, 289] on button "Super Cartoon" at bounding box center [121, 289] width 61 height 11
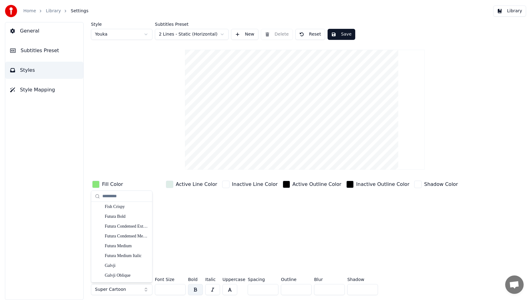
scroll to position [1773, 0]
click at [130, 262] on div "Fish Crispy" at bounding box center [127, 263] width 44 height 6
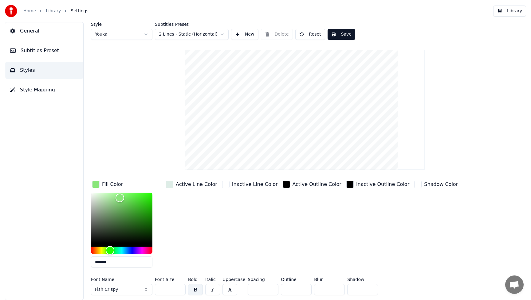
click at [346, 34] on button "Save" at bounding box center [341, 34] width 28 height 11
click at [522, 11] on button "Library" at bounding box center [509, 11] width 33 height 11
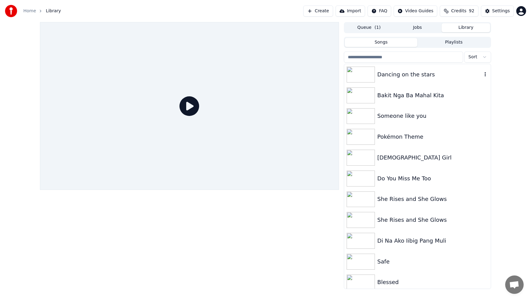
click at [399, 75] on div "Dancing on the stars" at bounding box center [429, 74] width 105 height 9
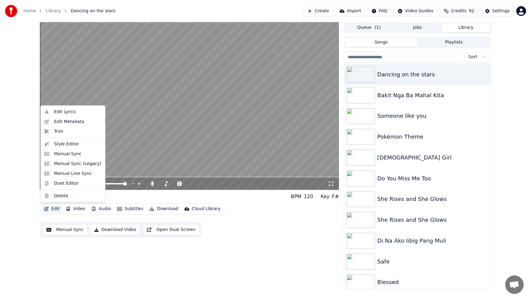
click at [57, 209] on button "Edit" at bounding box center [51, 209] width 21 height 9
click at [69, 146] on div "Style Editor" at bounding box center [66, 144] width 25 height 6
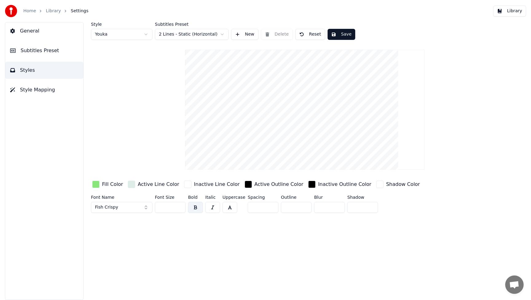
click at [100, 184] on div "Fill Color" at bounding box center [107, 185] width 33 height 10
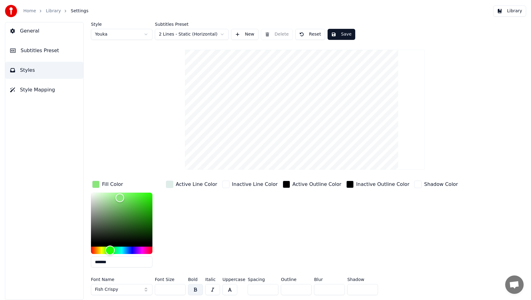
type input "*******"
click at [124, 249] on div "Hue" at bounding box center [121, 250] width 61 height 7
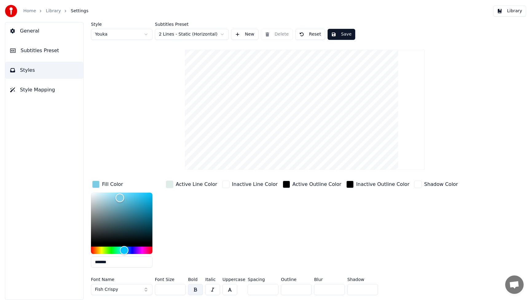
click at [345, 35] on button "Save" at bounding box center [341, 34] width 28 height 11
click at [516, 10] on button "Library" at bounding box center [509, 11] width 33 height 11
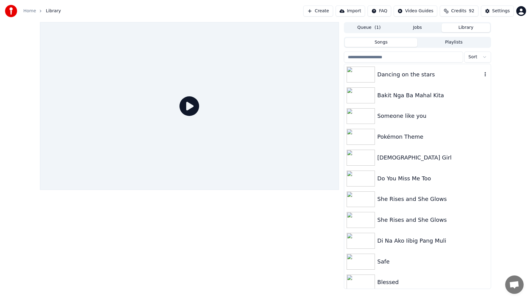
click at [405, 76] on div "Dancing on the stars" at bounding box center [429, 74] width 105 height 9
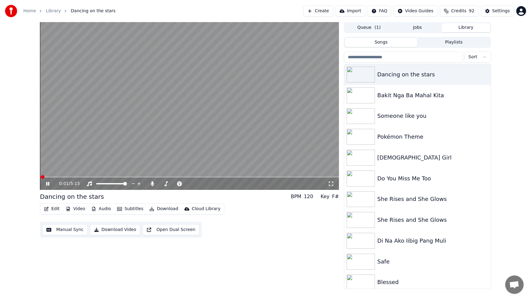
click at [52, 209] on button "Edit" at bounding box center [51, 209] width 21 height 9
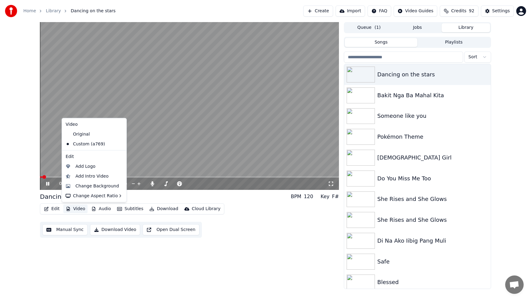
click at [76, 209] on button "Video" at bounding box center [75, 209] width 24 height 9
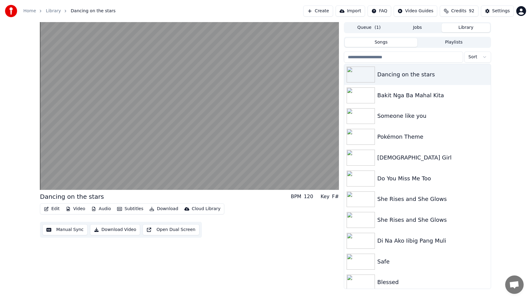
click at [77, 208] on button "Video" at bounding box center [75, 209] width 24 height 9
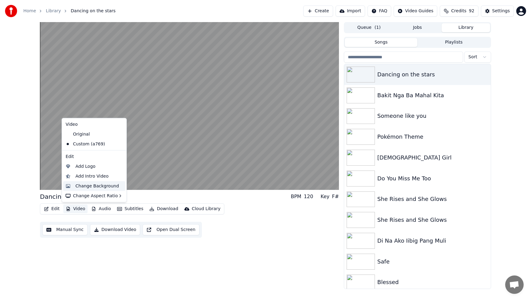
click at [95, 186] on div "Change Background" at bounding box center [98, 186] width 44 height 6
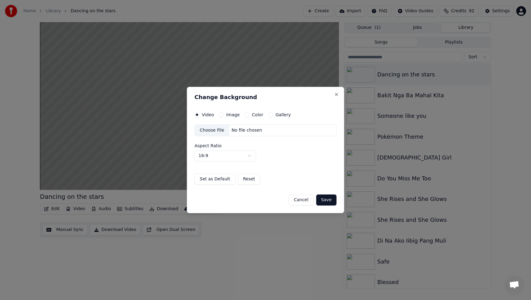
click at [216, 130] on div "Choose File" at bounding box center [212, 130] width 34 height 11
click at [213, 130] on div "Choose File" at bounding box center [212, 130] width 34 height 11
click at [330, 201] on button "Save" at bounding box center [326, 200] width 20 height 11
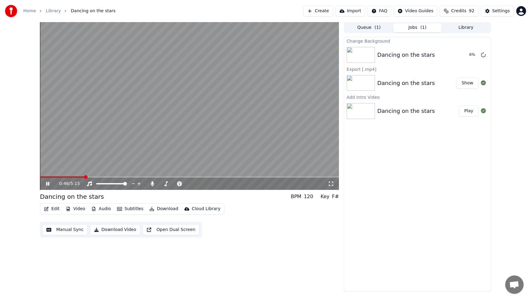
click at [46, 184] on icon at bounding box center [47, 184] width 3 height 4
click at [471, 56] on button "Play" at bounding box center [468, 54] width 19 height 11
click at [47, 182] on icon at bounding box center [52, 184] width 14 height 5
click at [77, 210] on button "Video" at bounding box center [75, 209] width 24 height 9
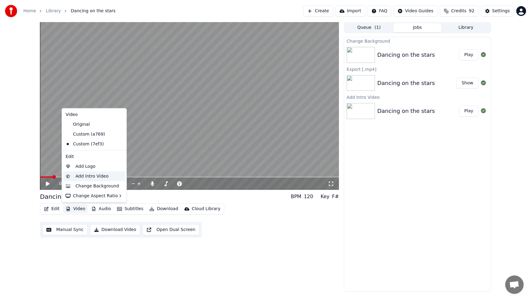
click at [86, 174] on div "Add Intro Video" at bounding box center [92, 176] width 33 height 6
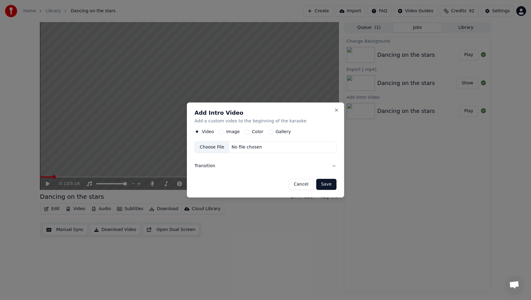
click at [223, 131] on button "Image" at bounding box center [221, 131] width 5 height 5
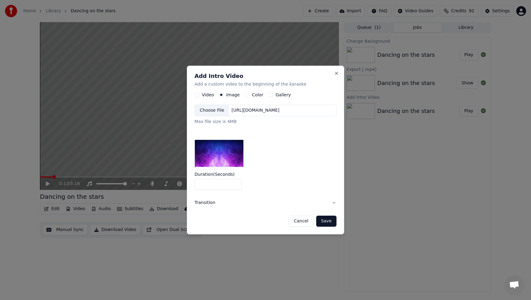
click at [215, 111] on div "Choose File" at bounding box center [212, 110] width 34 height 11
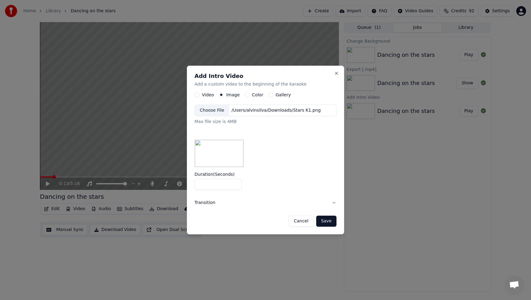
click at [329, 222] on button "Save" at bounding box center [326, 221] width 20 height 11
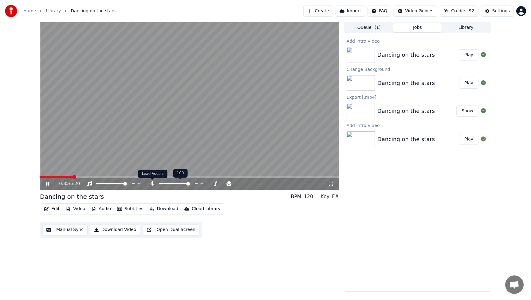
click at [151, 184] on icon at bounding box center [152, 184] width 6 height 5
click at [473, 56] on button "Play" at bounding box center [468, 54] width 19 height 11
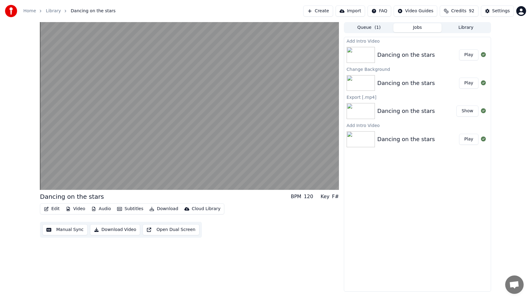
click at [116, 230] on button "Download Video" at bounding box center [115, 229] width 50 height 11
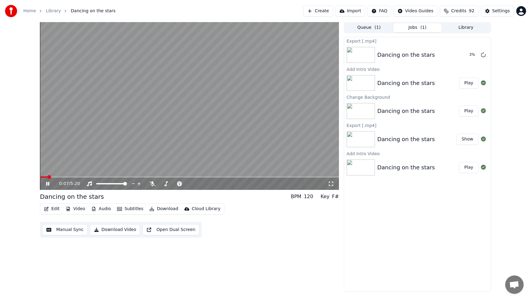
click at [48, 186] on icon at bounding box center [52, 184] width 14 height 5
